Goal: Task Accomplishment & Management: Complete application form

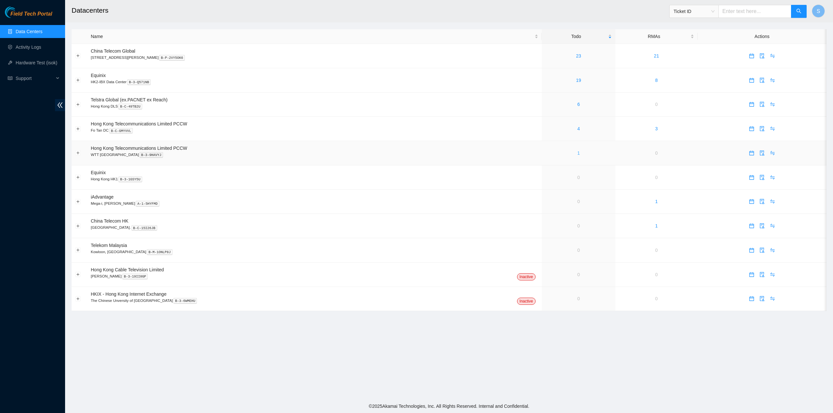
click at [577, 155] on link "1" at bounding box center [578, 153] width 3 height 5
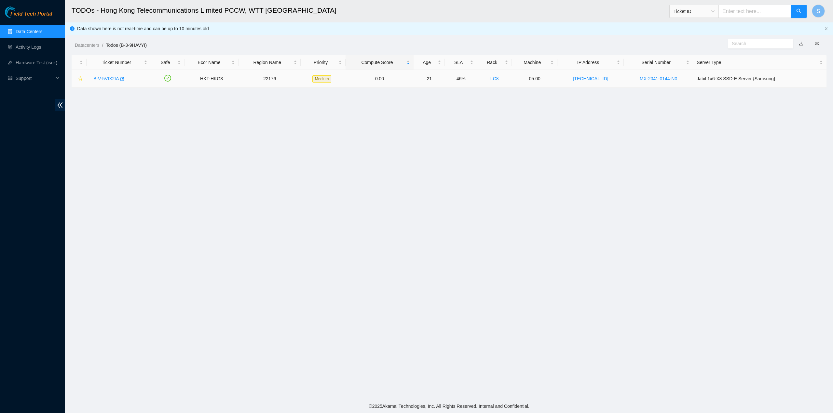
click at [105, 78] on link "B-V-5VIX2IA" at bounding box center [106, 78] width 26 height 5
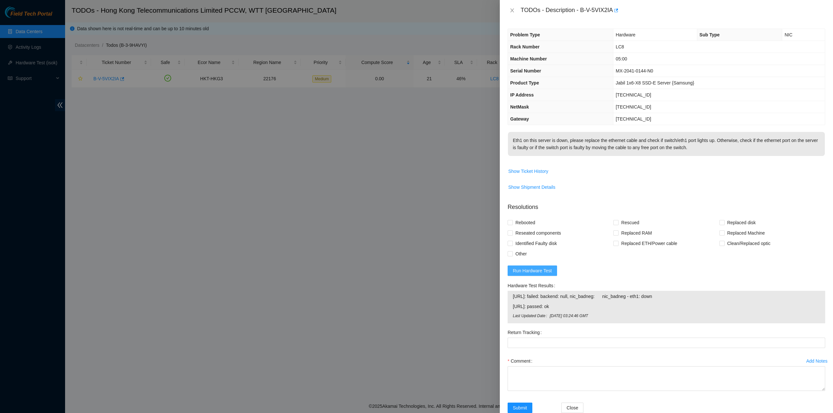
click at [548, 275] on span "Run Hardware Test" at bounding box center [532, 270] width 39 height 7
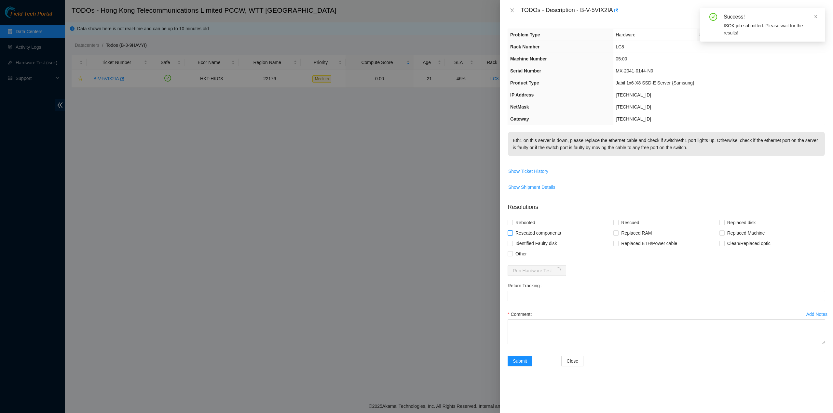
click at [532, 236] on span "Reseated components" at bounding box center [538, 233] width 51 height 10
click at [512, 235] on input "Reseated components" at bounding box center [509, 233] width 5 height 5
checkbox input "true"
click at [527, 228] on span "Rebooted" at bounding box center [525, 223] width 25 height 10
click at [512, 225] on input "Rebooted" at bounding box center [509, 222] width 5 height 5
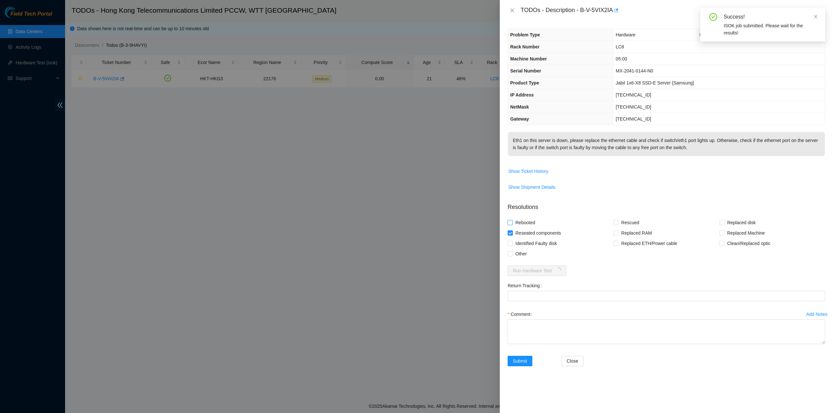
checkbox input "true"
click at [629, 228] on span "Rescued" at bounding box center [629, 223] width 23 height 10
click at [618, 225] on input "Rescued" at bounding box center [615, 222] width 5 height 5
checkbox input "true"
click at [545, 333] on textarea "Comment" at bounding box center [665, 332] width 317 height 25
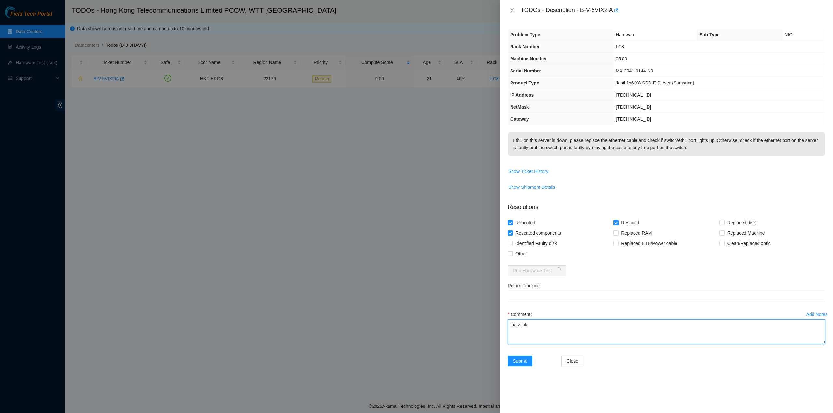
type textarea "pass ok"
drag, startPoint x: 580, startPoint y: 10, endPoint x: 612, endPoint y: 17, distance: 32.5
click at [612, 16] on div "TODOs - Description - B-V-5VIX2IA" at bounding box center [666, 10] width 333 height 21
copy div "B-V-5VIX2IA"
click at [383, 226] on div at bounding box center [416, 206] width 833 height 413
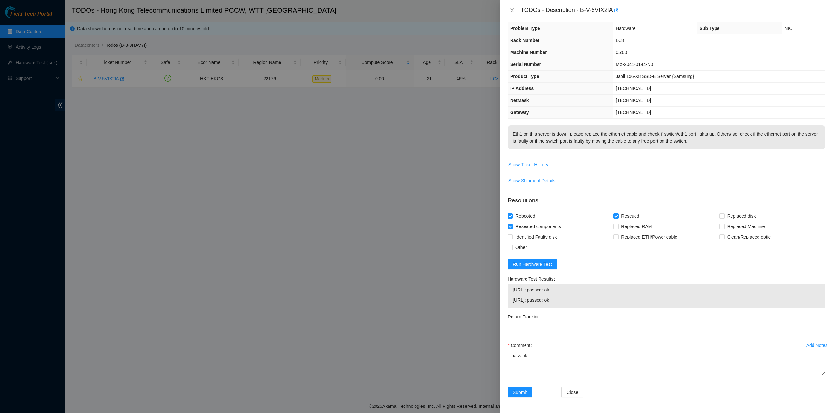
scroll to position [12, 0]
click at [512, 396] on button "Submit" at bounding box center [519, 392] width 25 height 10
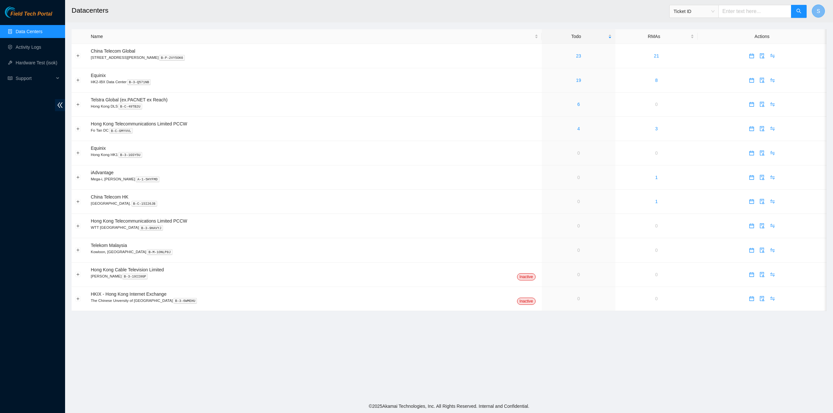
click at [820, 11] on button "S" at bounding box center [818, 11] width 13 height 13
click at [775, 58] on link "Logout" at bounding box center [773, 57] width 14 height 5
